Goal: Task Accomplishment & Management: Manage account settings

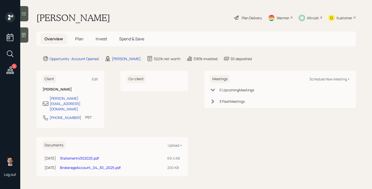
click at [82, 39] on span "Plan" at bounding box center [79, 39] width 8 height 6
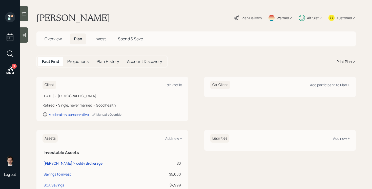
click at [99, 35] on h5 "Invest" at bounding box center [100, 38] width 20 height 11
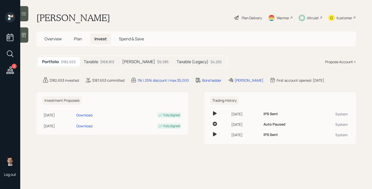
click at [89, 63] on h5 "Taxable" at bounding box center [91, 61] width 14 height 5
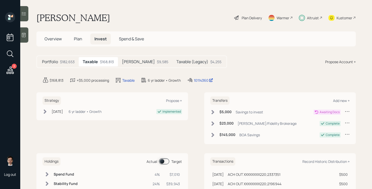
click at [347, 110] on icon at bounding box center [347, 111] width 5 height 5
click at [322, 126] on div "Cancel Transfer" at bounding box center [332, 125] width 36 height 5
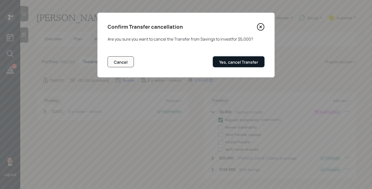
click at [249, 67] on button "Yes, cancel Transfer" at bounding box center [239, 61] width 52 height 11
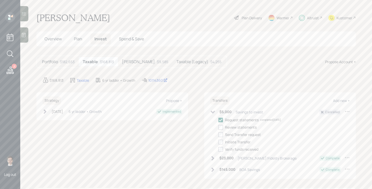
click at [229, 52] on main "[PERSON_NAME] Plan Delivery Warmer Altruist Kustomer Overview Plan Invest Spend…" at bounding box center [196, 94] width 352 height 189
